Goal: Task Accomplishment & Management: Manage account settings

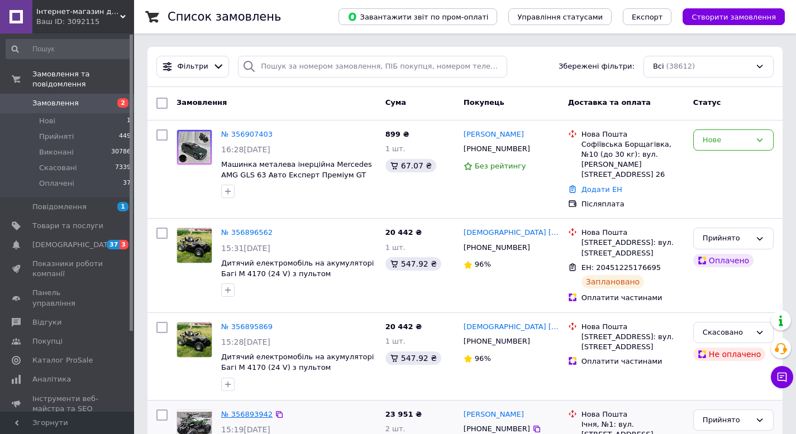
scroll to position [133, 0]
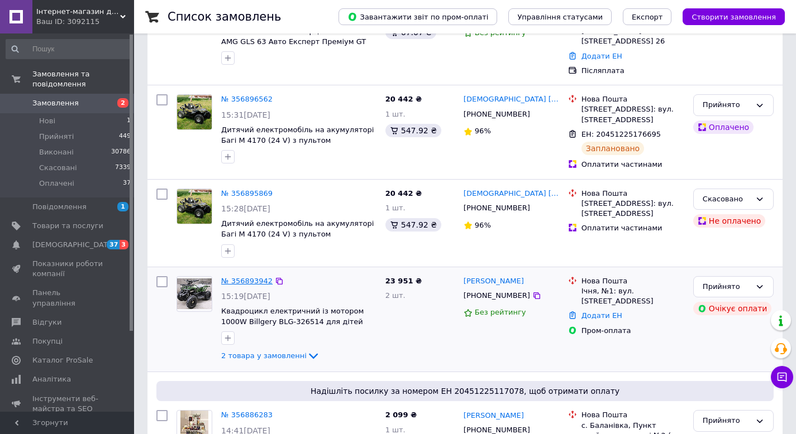
click at [251, 277] on link "№ 356893942" at bounding box center [246, 281] width 51 height 8
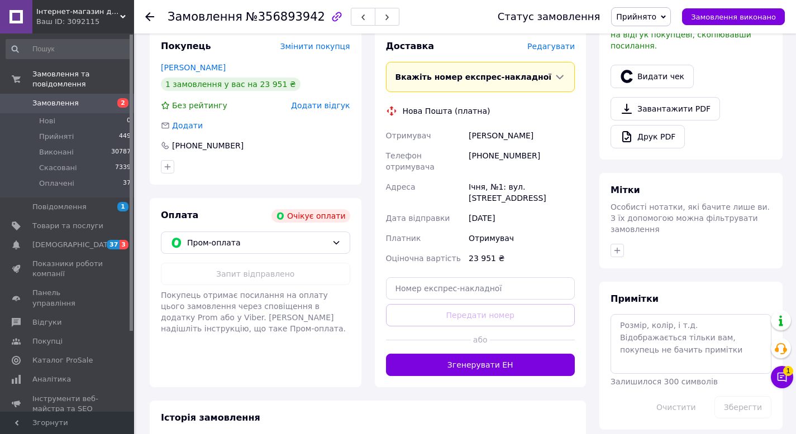
scroll to position [319, 0]
click at [276, 246] on span "Пром-оплата" at bounding box center [257, 242] width 140 height 12
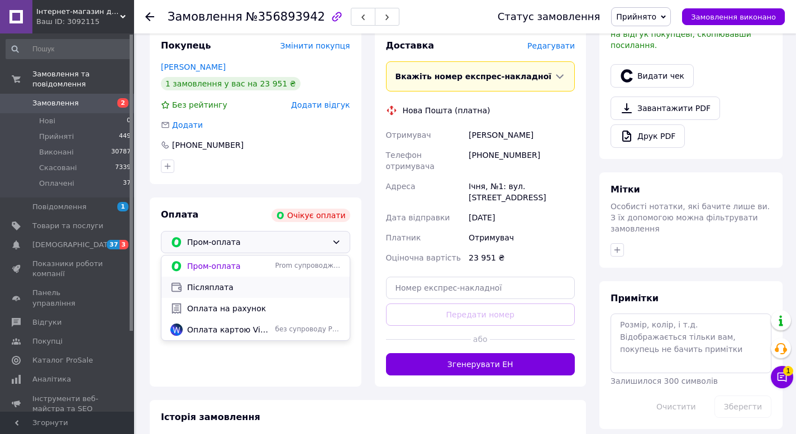
click at [216, 285] on span "Післяплата" at bounding box center [264, 287] width 154 height 11
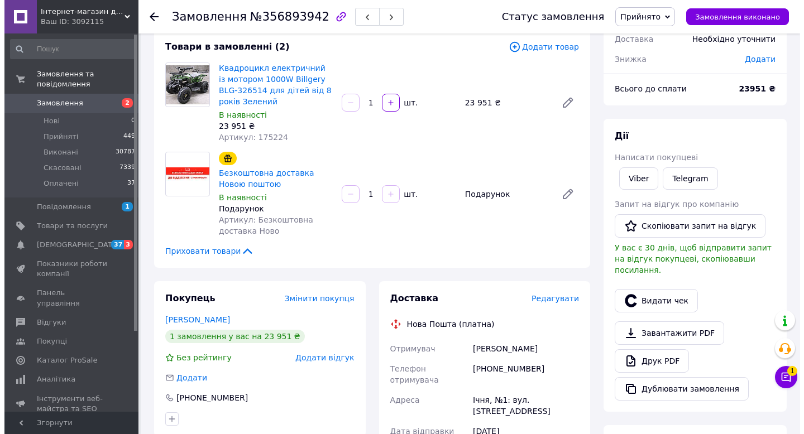
scroll to position [59, 0]
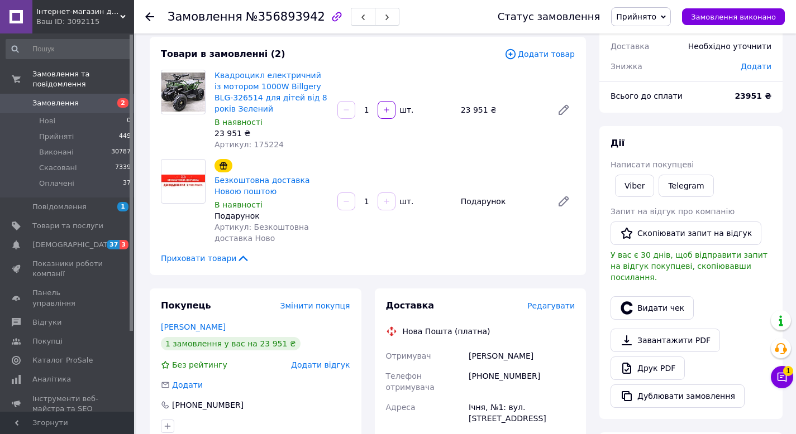
click at [257, 142] on span "Артикул: 175224" at bounding box center [248, 144] width 69 height 9
copy span "175224"
click at [551, 307] on span "Редагувати" at bounding box center [550, 305] width 47 height 9
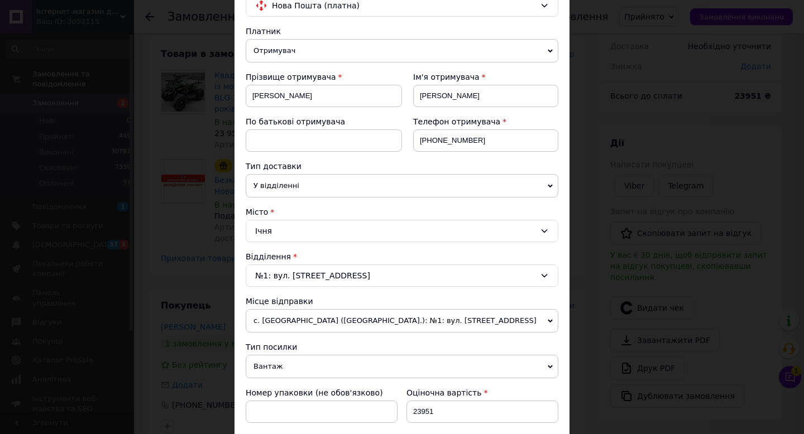
scroll to position [374, 0]
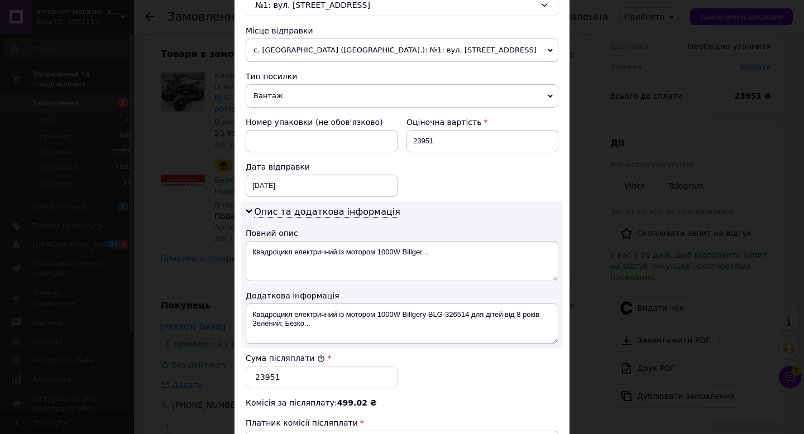
click at [301, 47] on span "с. [GEOGRAPHIC_DATA] ([GEOGRAPHIC_DATA].): №1: вул. [STREET_ADDRESS]" at bounding box center [402, 50] width 313 height 23
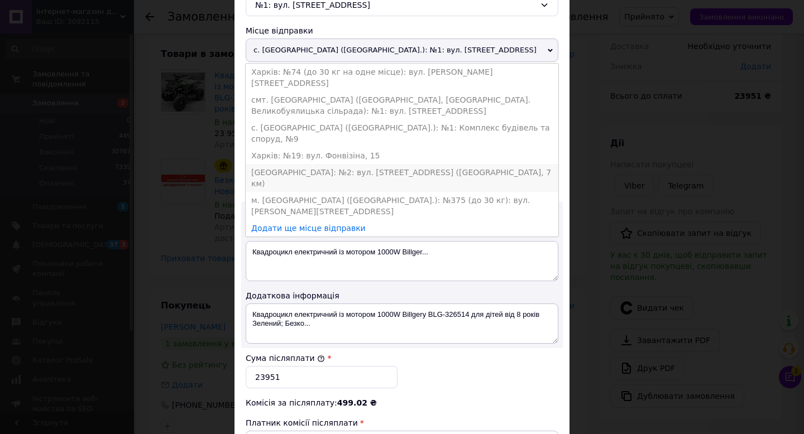
click at [276, 164] on li "[GEOGRAPHIC_DATA]: №2: вул. [STREET_ADDRESS] ([GEOGRAPHIC_DATA], 7 км)" at bounding box center [402, 178] width 313 height 28
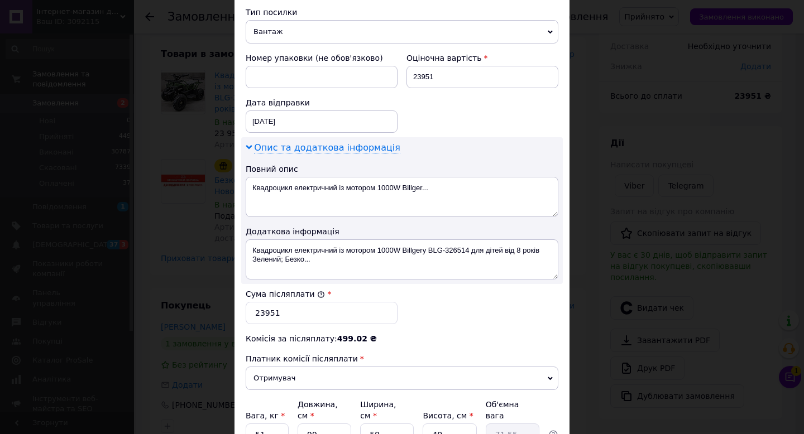
scroll to position [452, 0]
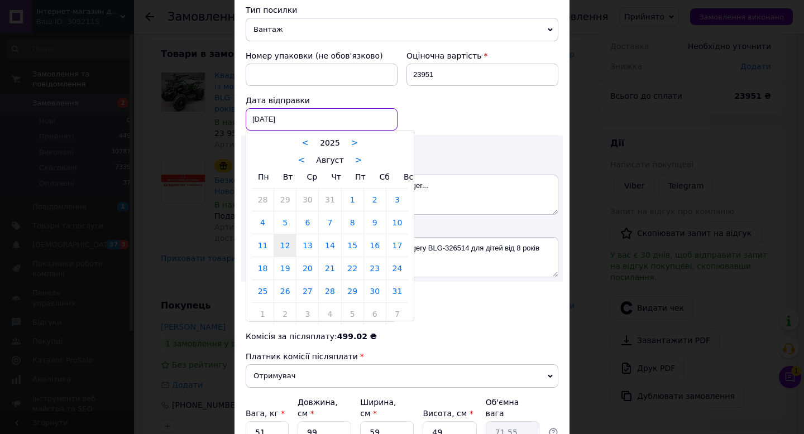
click at [286, 119] on div "[DATE] < 2025 > < Август > Пн Вт Ср Чт Пт Сб Вс 28 29 30 31 1 2 3 4 5 6 7 8 9 1…" at bounding box center [322, 119] width 152 height 22
click at [305, 234] on link "13" at bounding box center [307, 245] width 22 height 22
type input "[DATE]"
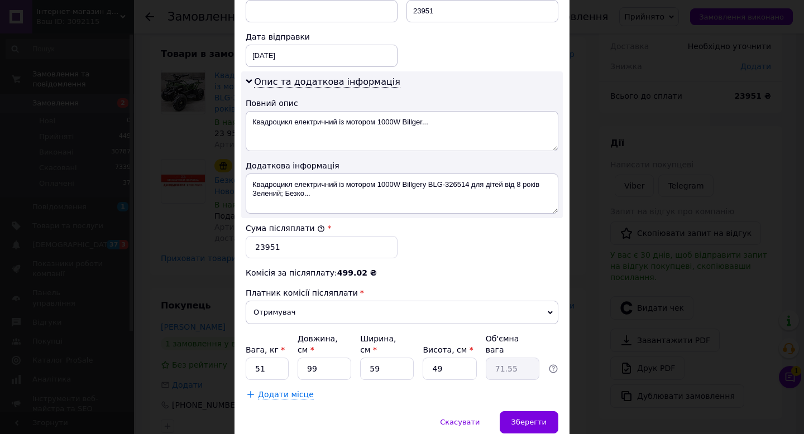
scroll to position [515, 0]
click at [293, 238] on input "23951" at bounding box center [322, 248] width 152 height 22
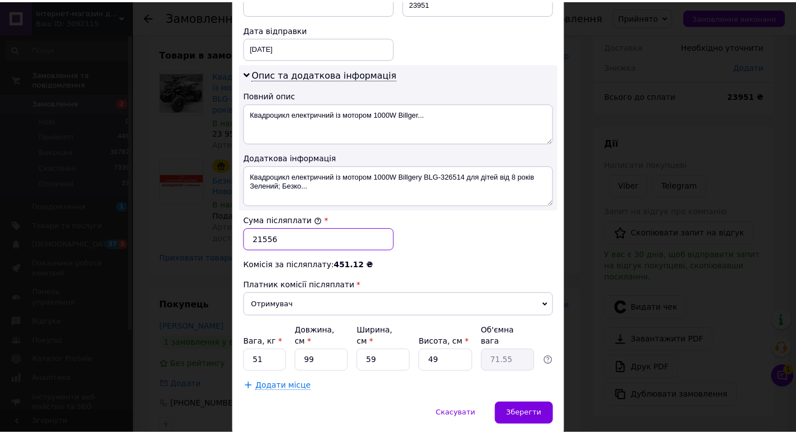
scroll to position [536, 0]
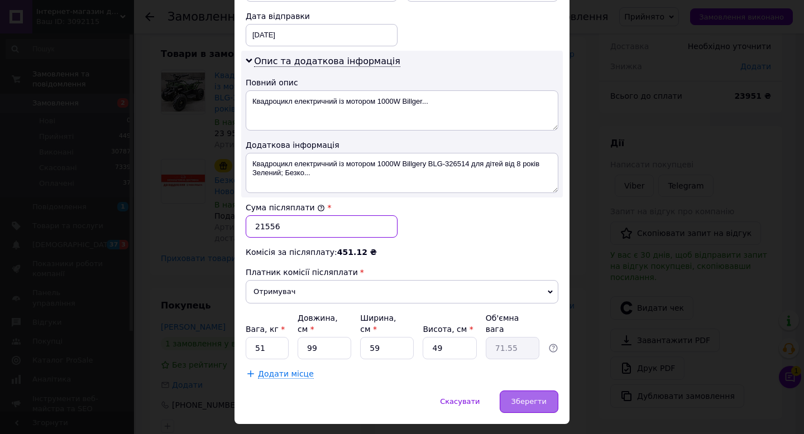
type input "21556"
click at [528, 391] on div "Зберегти" at bounding box center [529, 402] width 59 height 22
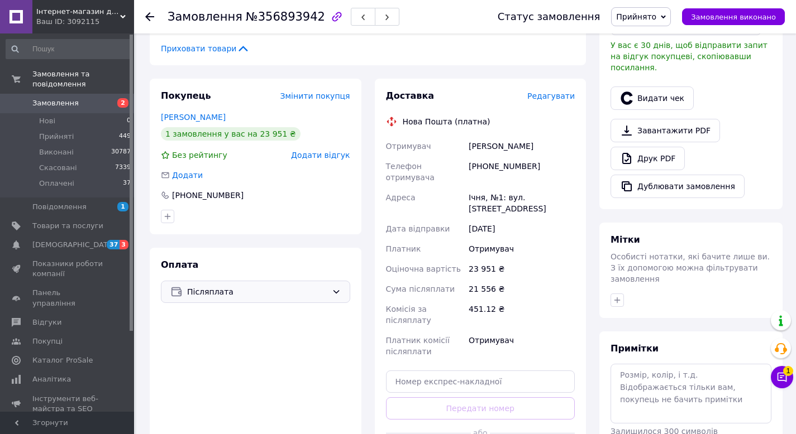
scroll to position [477, 0]
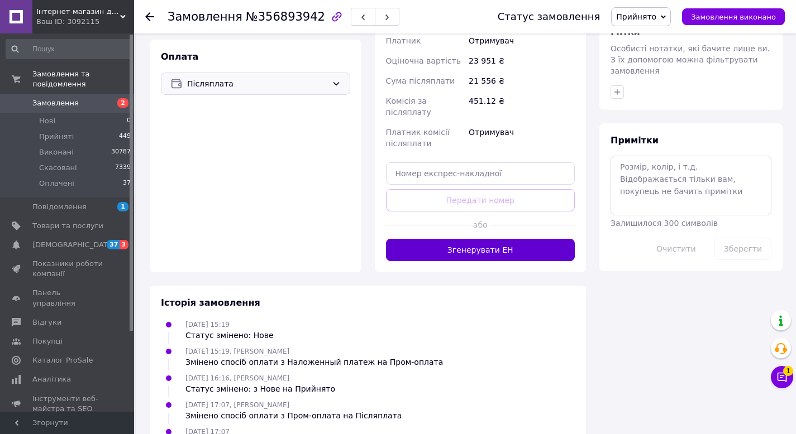
click at [510, 252] on button "Згенерувати ЕН" at bounding box center [480, 250] width 189 height 22
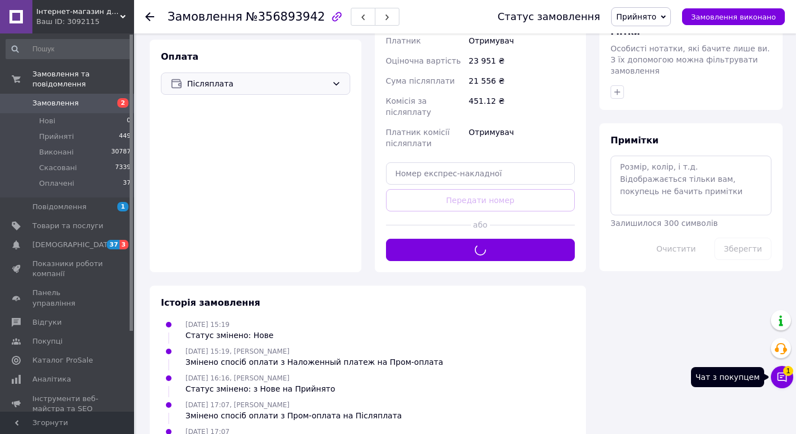
click at [780, 378] on icon at bounding box center [781, 377] width 11 height 11
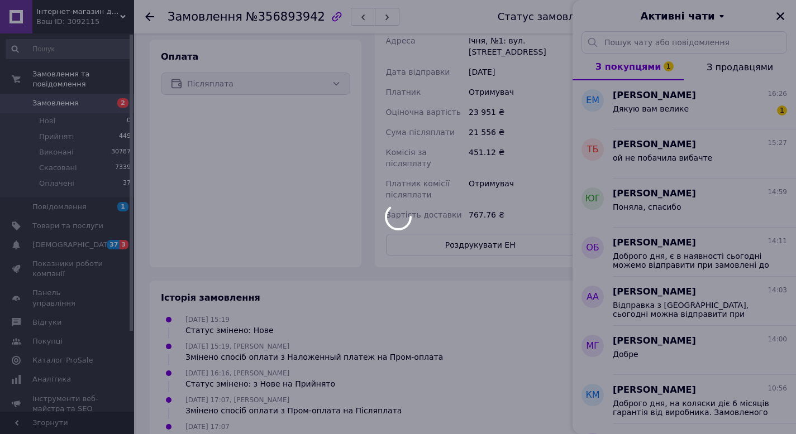
click at [700, 113] on body "Інтернет-магазин дитячих товарів та товарів для дому "Твій Кіндер" Ваш ID: 3092…" at bounding box center [398, 48] width 796 height 1050
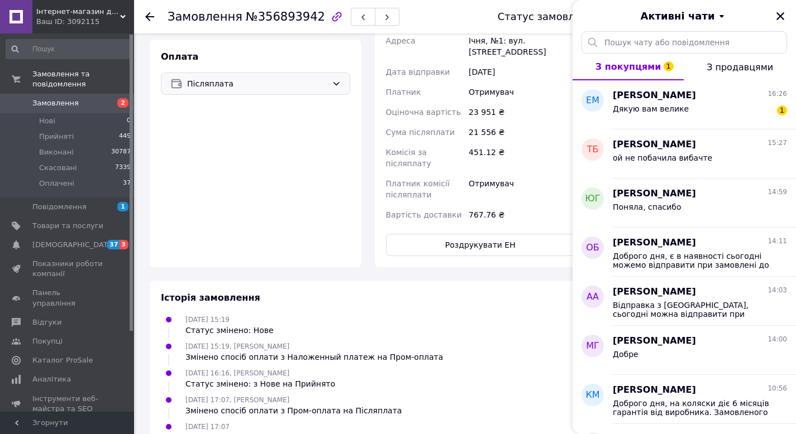
click at [700, 113] on div "Дякую вам велике 1" at bounding box center [699, 111] width 174 height 18
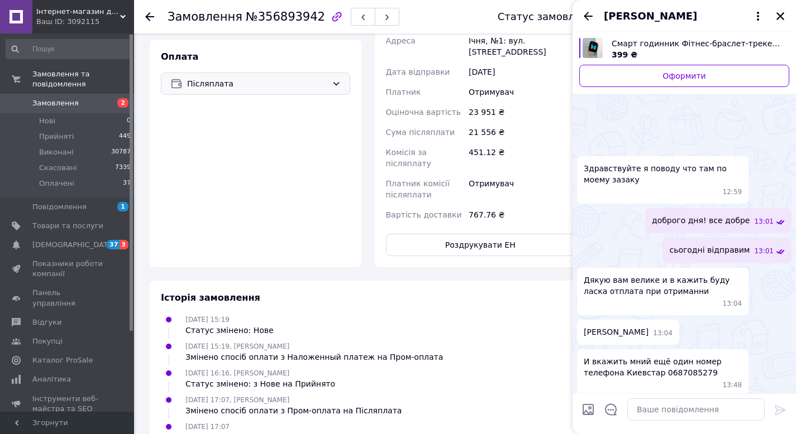
scroll to position [117, 0]
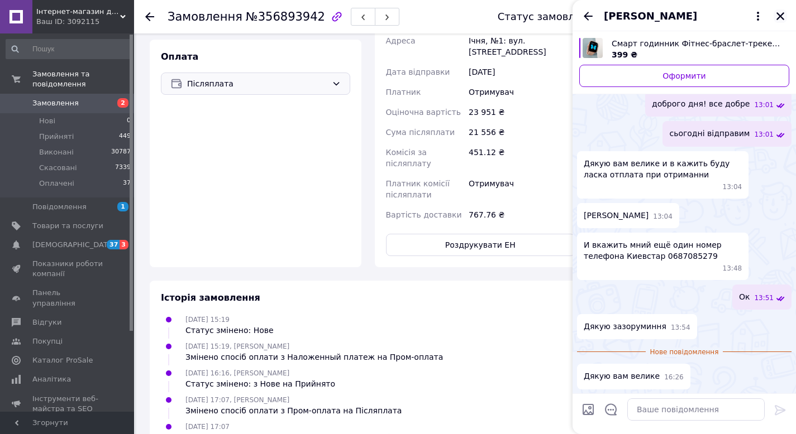
click at [783, 14] on icon "Закрити" at bounding box center [780, 16] width 10 height 10
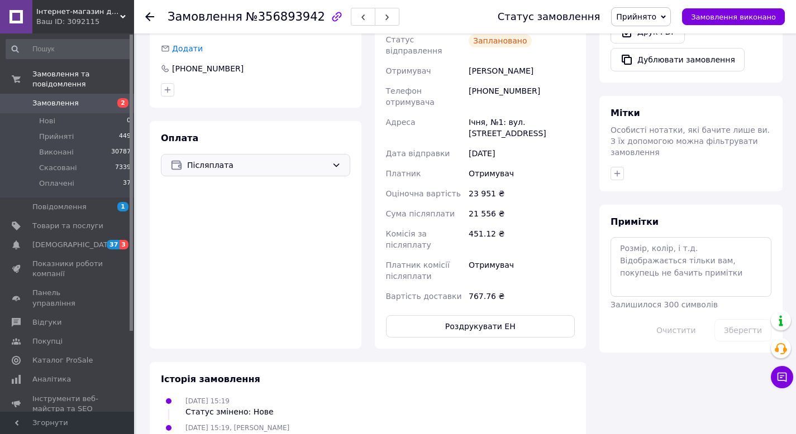
scroll to position [394, 0]
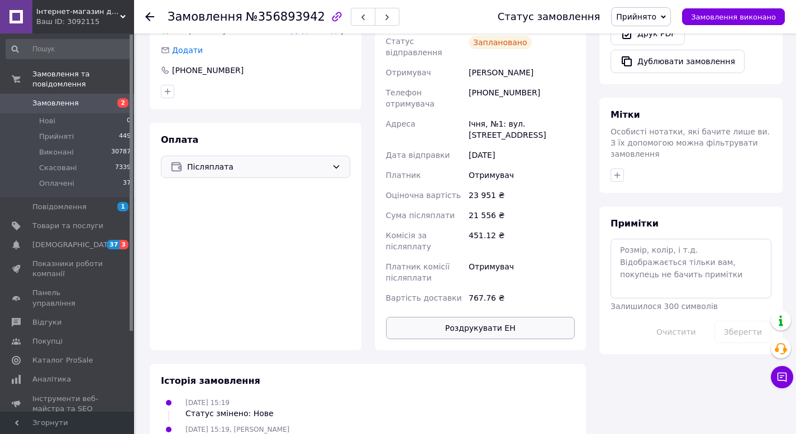
click at [480, 328] on button "Роздрукувати ЕН" at bounding box center [480, 328] width 189 height 22
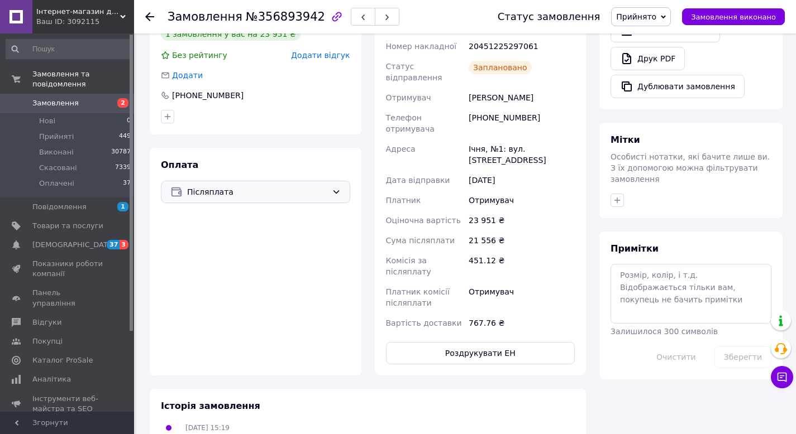
scroll to position [367, 0]
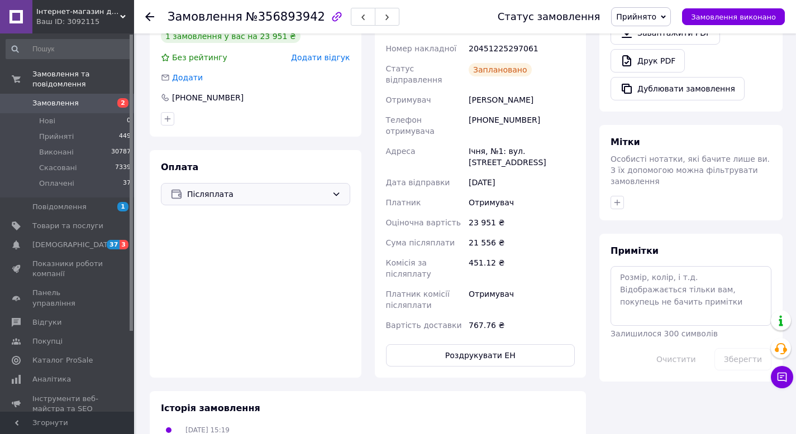
click at [494, 44] on div "20451225297061" at bounding box center [521, 49] width 111 height 20
copy div "20451225297061"
click at [479, 103] on div "[PERSON_NAME]" at bounding box center [521, 100] width 111 height 20
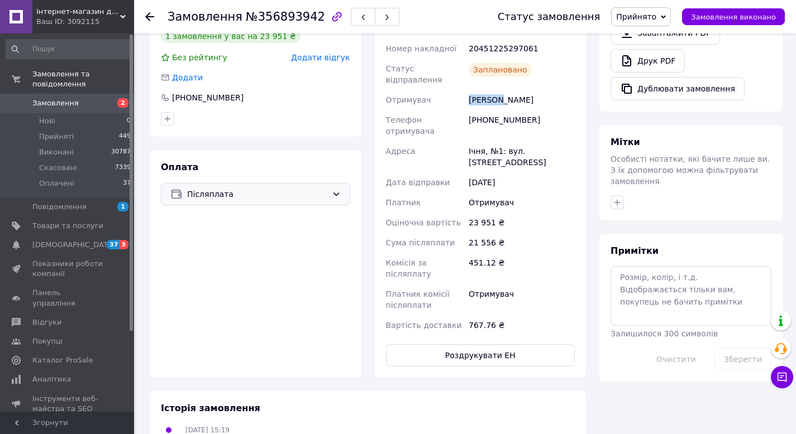
copy div "[PERSON_NAME]"
click at [523, 102] on div "[PERSON_NAME]" at bounding box center [521, 100] width 111 height 20
copy div "[PERSON_NAME]"
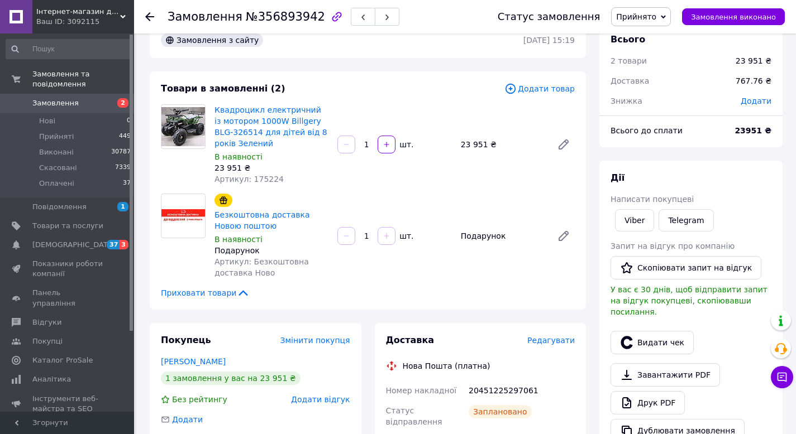
scroll to position [0, 0]
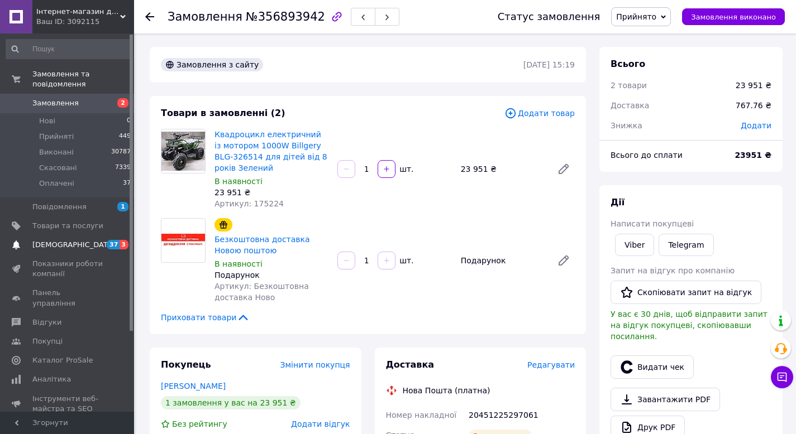
click at [85, 243] on span "[DEMOGRAPHIC_DATA]" at bounding box center [67, 245] width 71 height 10
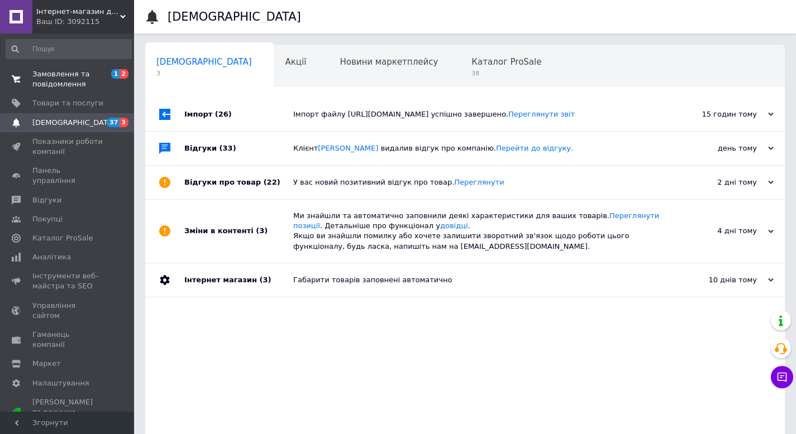
click at [80, 75] on span "Замовлення та повідомлення" at bounding box center [67, 79] width 71 height 20
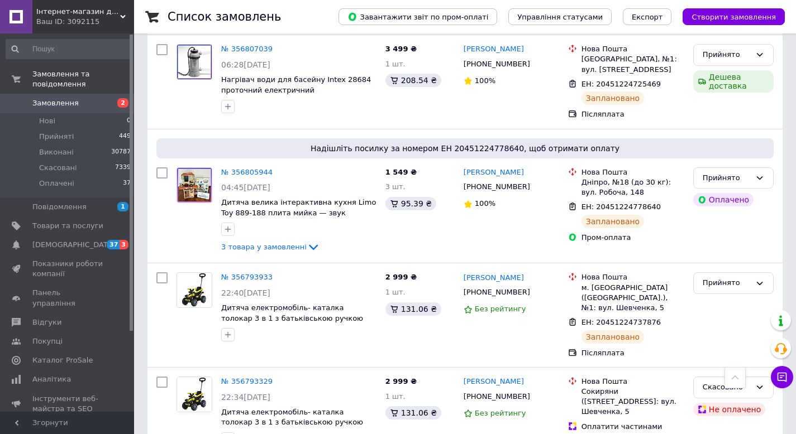
scroll to position [2228, 0]
